Goal: Entertainment & Leisure: Consume media (video, audio)

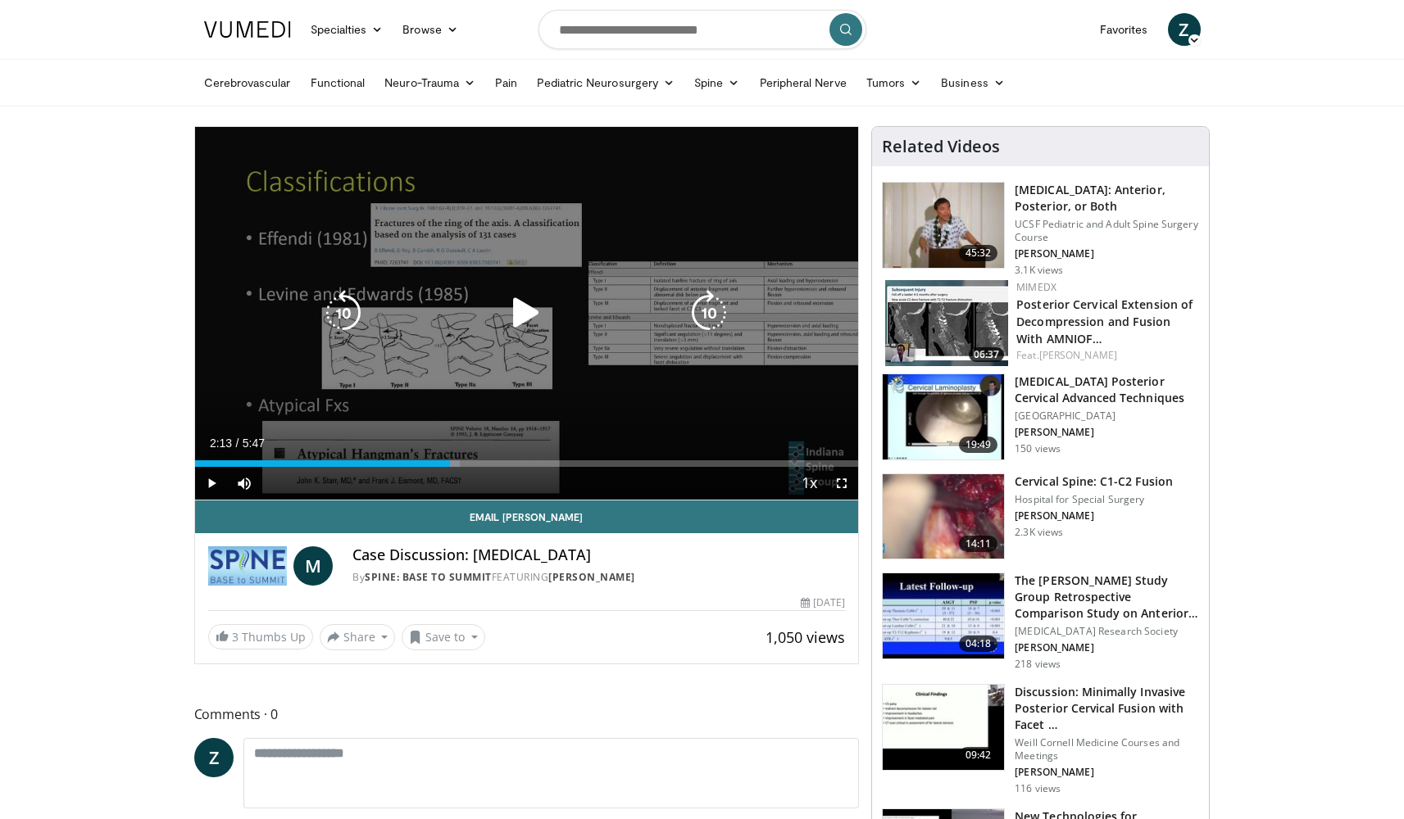
click at [533, 295] on icon "Video Player" at bounding box center [526, 313] width 46 height 46
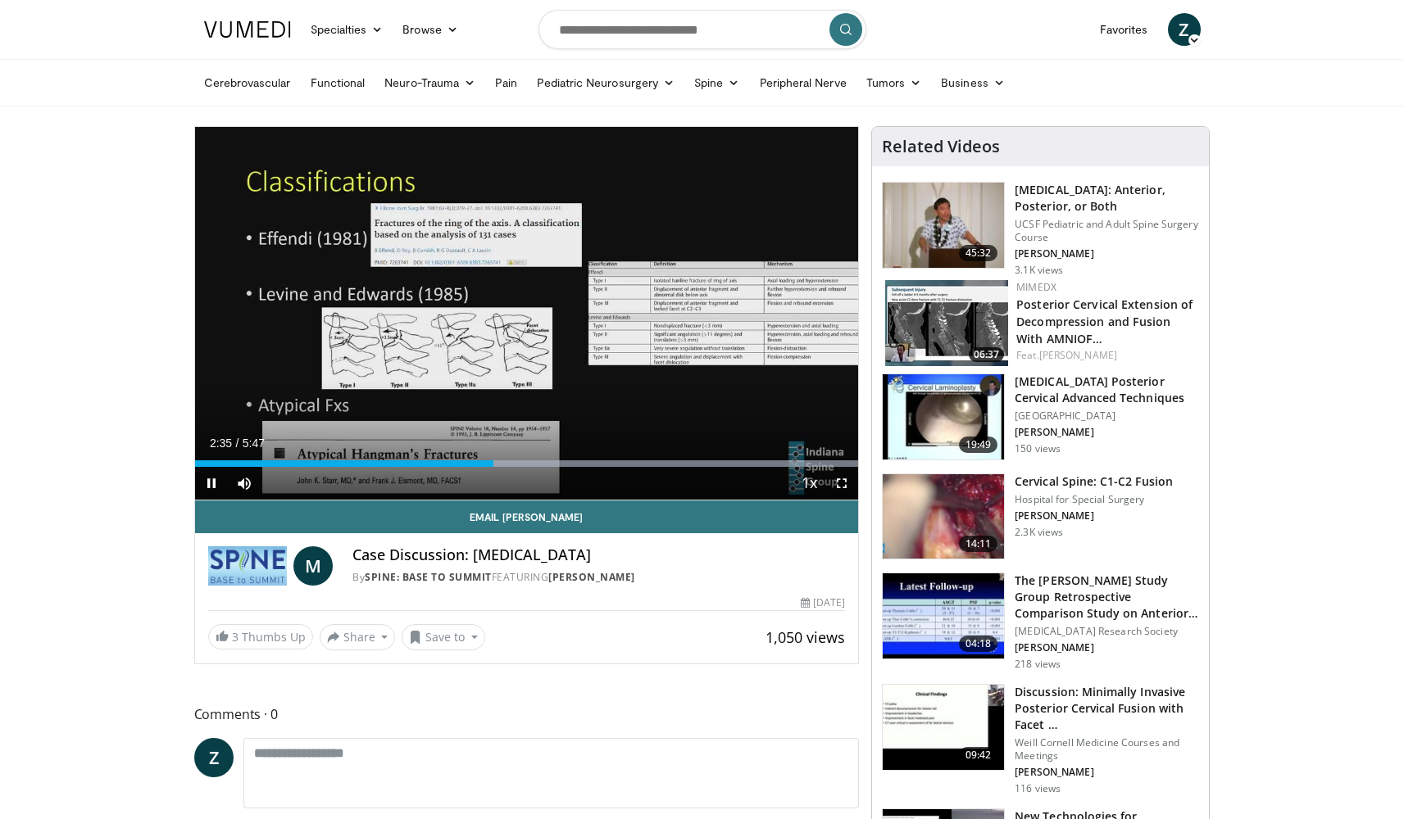
click at [846, 479] on span "Video Player" at bounding box center [841, 483] width 33 height 33
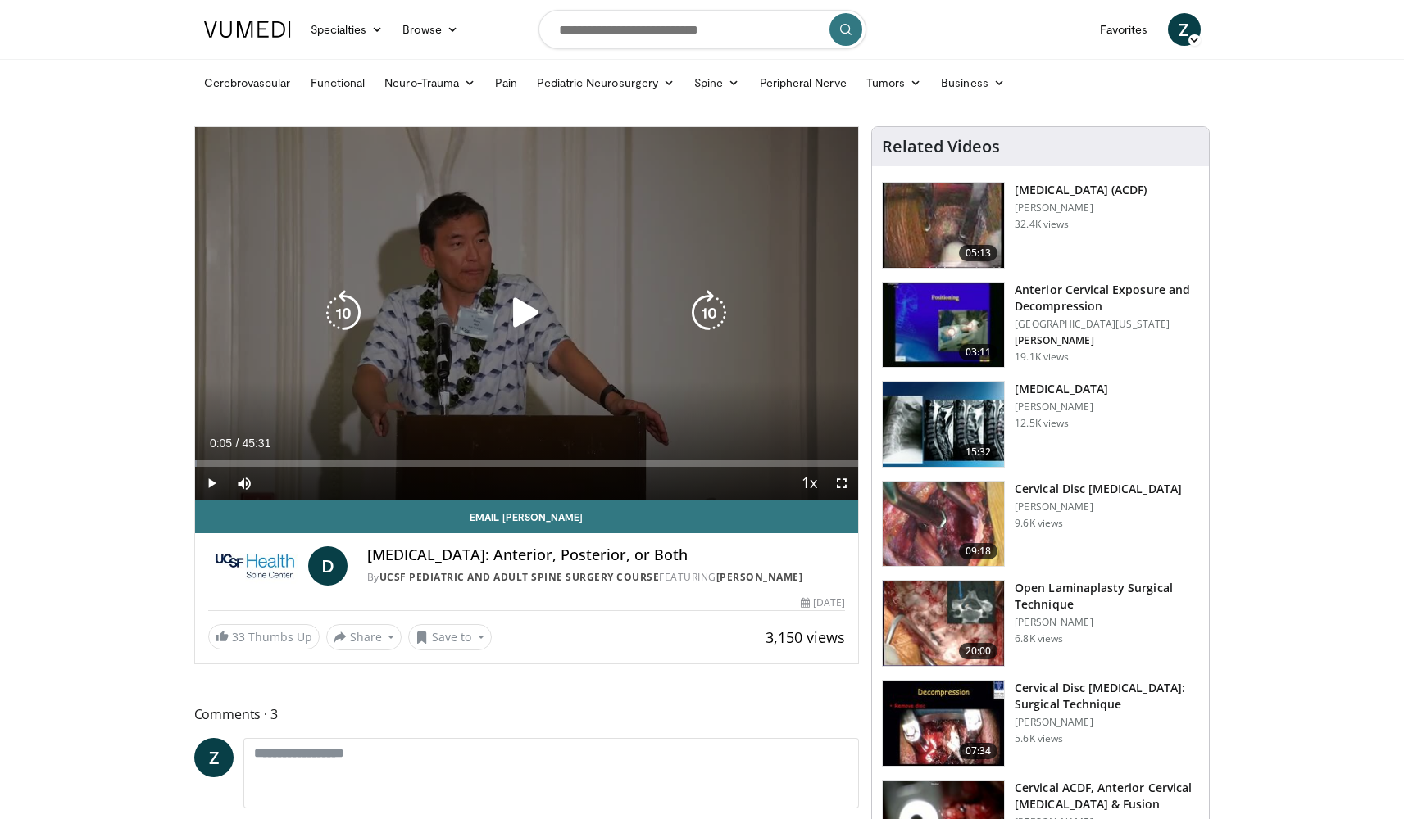
click at [447, 326] on div "Video Player" at bounding box center [526, 313] width 398 height 33
